Goal: Complete application form

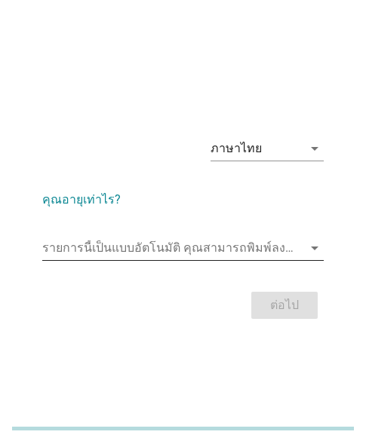
click at [152, 248] on input "รายการนี้เป็นแบบอัตโนมัติ คุณสามารถพิมพ์ลงในรายการนี้" at bounding box center [172, 248] width 260 height 24
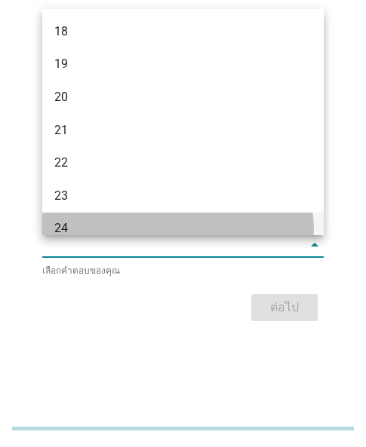
click at [133, 217] on div "24" at bounding box center [182, 229] width 281 height 33
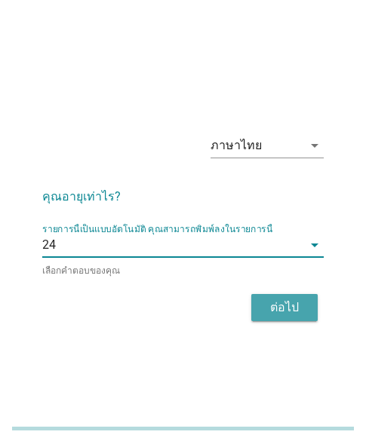
click at [302, 307] on div "ต่อไป" at bounding box center [284, 308] width 42 height 18
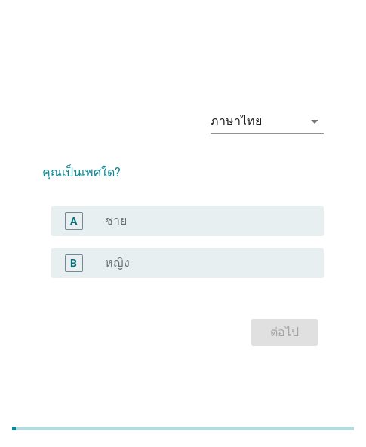
drag, startPoint x: 147, startPoint y: 266, endPoint x: 164, endPoint y: 274, distance: 18.2
click at [147, 266] on div "radio_button_unchecked หญิง" at bounding box center [202, 263] width 194 height 15
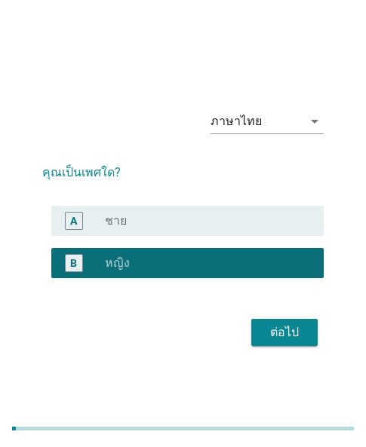
click at [287, 326] on div "ต่อไป" at bounding box center [284, 332] width 42 height 18
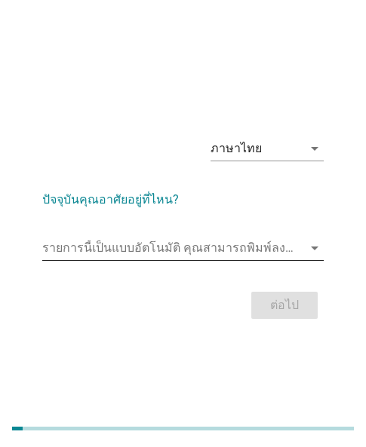
click at [193, 248] on input "รายการนี้เป็นแบบอัตโนมัติ คุณสามารถพิมพ์ลงในรายการนี้" at bounding box center [172, 248] width 260 height 24
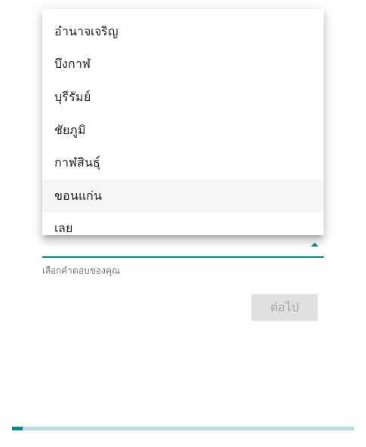
click at [82, 210] on div "ขอนแก่น" at bounding box center [182, 195] width 281 height 33
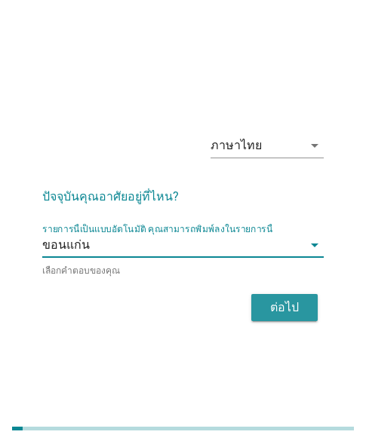
drag, startPoint x: 277, startPoint y: 299, endPoint x: 81, endPoint y: 308, distance: 196.2
click at [269, 302] on div "ต่อไป" at bounding box center [284, 308] width 42 height 18
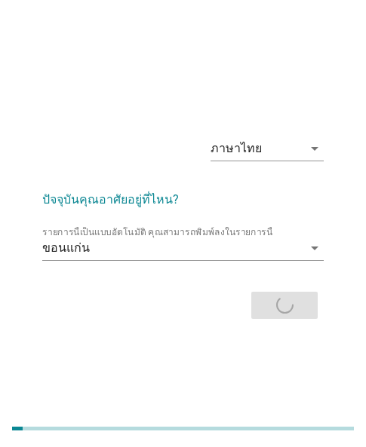
drag, startPoint x: 300, startPoint y: 397, endPoint x: 308, endPoint y: 413, distance: 18.5
click at [300, 397] on div "ภาษาไทย arrow_drop_down ปัจจุบันคุณอาศัยอยู่ที่ไหน? รายการนี้เป็นแบบอัตโนมัติ […" at bounding box center [183, 223] width 366 height 447
